Goal: Go to known website: Go to known website

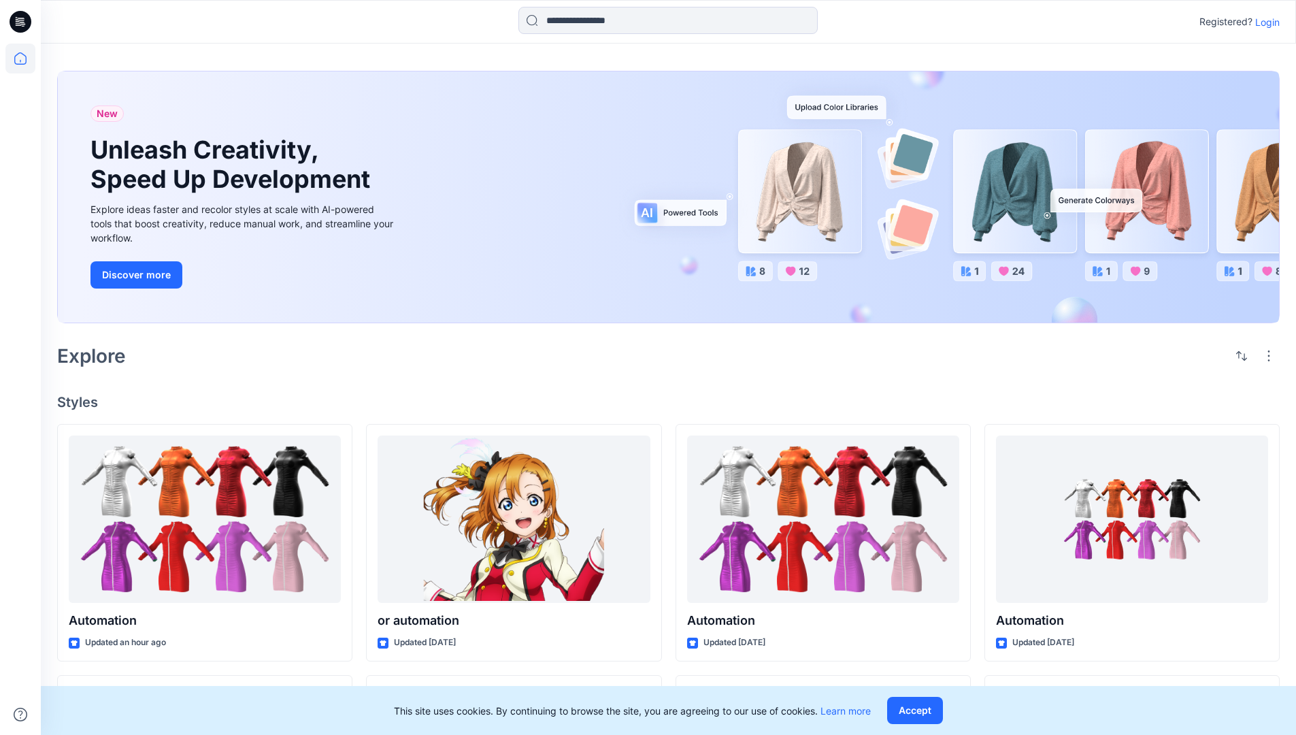
click at [1264, 22] on p "Login" at bounding box center [1267, 22] width 24 height 14
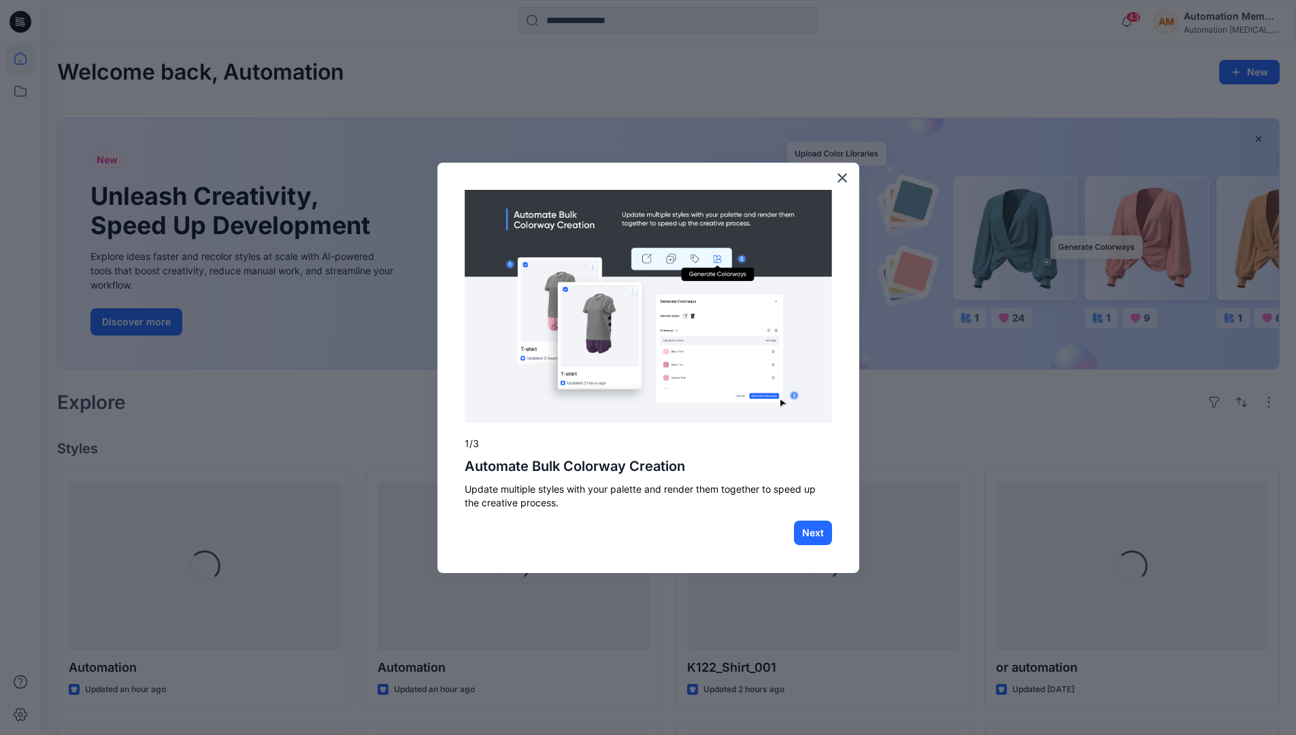
click at [24, 59] on body "43 Notifications Automation Admin has invited you to the Folder public Monday, …" at bounding box center [648, 638] width 1296 height 1276
